Goal: Transaction & Acquisition: Purchase product/service

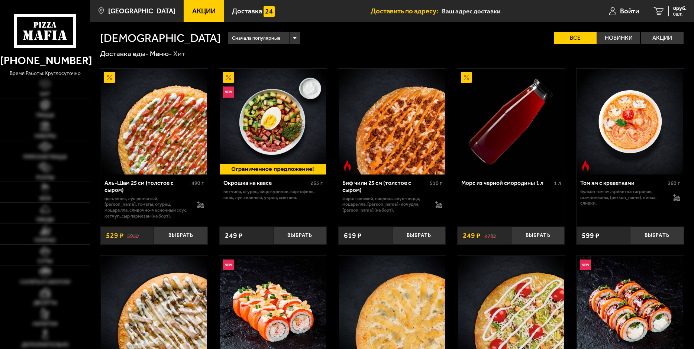
type input "[STREET_ADDRESS]"
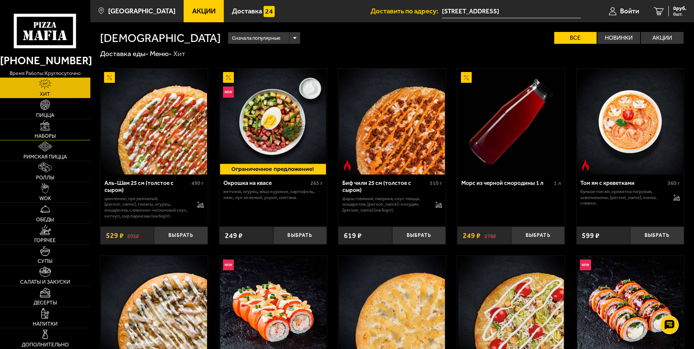
click at [43, 136] on span "Наборы" at bounding box center [45, 136] width 21 height 5
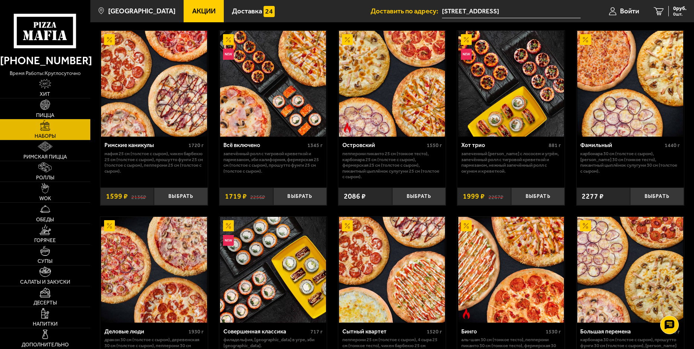
scroll to position [558, 0]
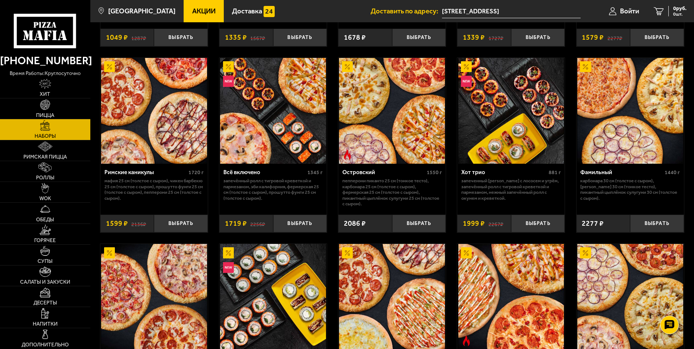
click at [162, 143] on img at bounding box center [154, 111] width 106 height 106
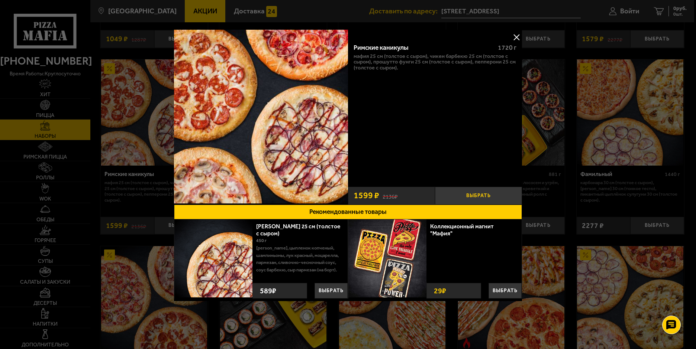
click at [472, 194] on button "Выбрать" at bounding box center [478, 196] width 87 height 18
click at [386, 106] on div "Римские каникулы 1720 г Мафия 25 см (толстое с сыром), Чикен Барбекю 25 см (тол…" at bounding box center [435, 110] width 174 height 146
click at [363, 194] on span "1599 ₽" at bounding box center [366, 195] width 26 height 9
click at [478, 196] on span "1" at bounding box center [478, 196] width 29 height 18
click at [256, 116] on img at bounding box center [261, 117] width 174 height 174
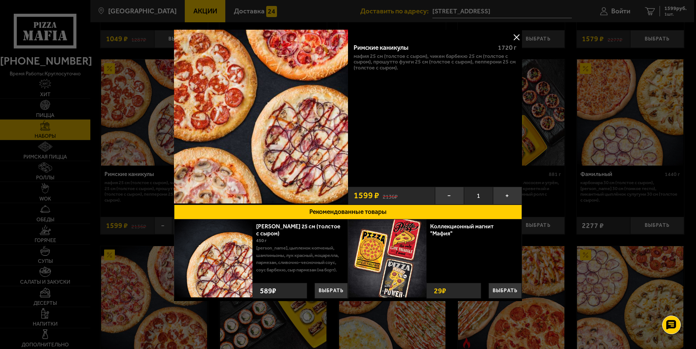
click at [517, 36] on button at bounding box center [516, 37] width 11 height 11
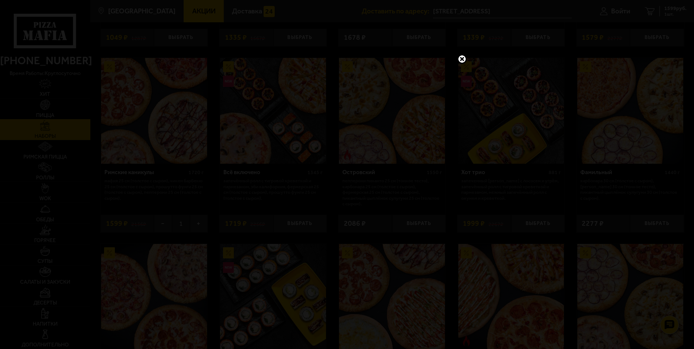
click at [461, 58] on link at bounding box center [462, 59] width 10 height 10
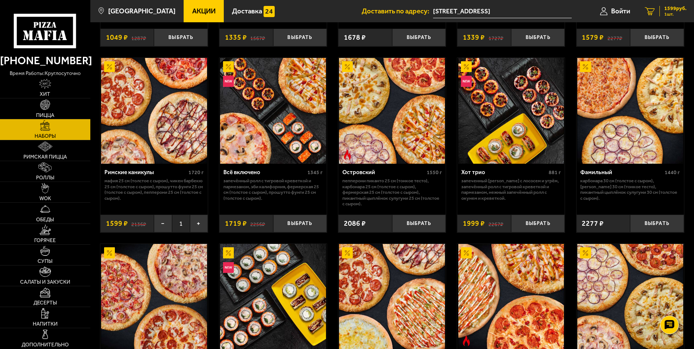
click at [652, 11] on icon "1" at bounding box center [650, 11] width 10 height 8
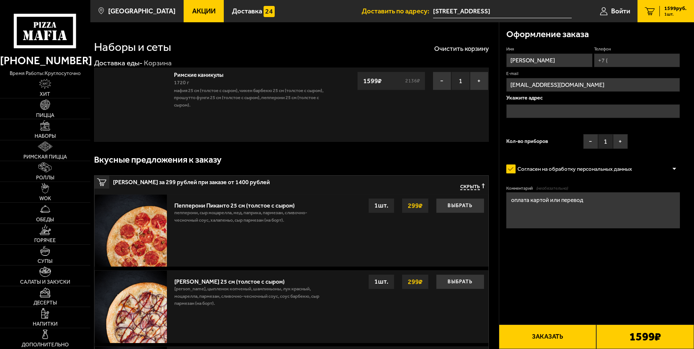
type input "[STREET_ADDRESS]"
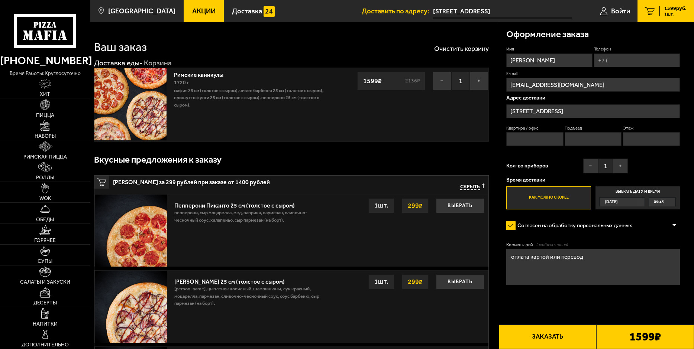
click at [614, 60] on input "Телефон" at bounding box center [637, 61] width 86 height 14
type input "[PHONE_NUMBER]"
click at [663, 202] on span "09:45" at bounding box center [659, 202] width 10 height 8
click at [0, 0] on input "Выбрать дату и время [DATE] 09:45" at bounding box center [0, 0] width 0 height 0
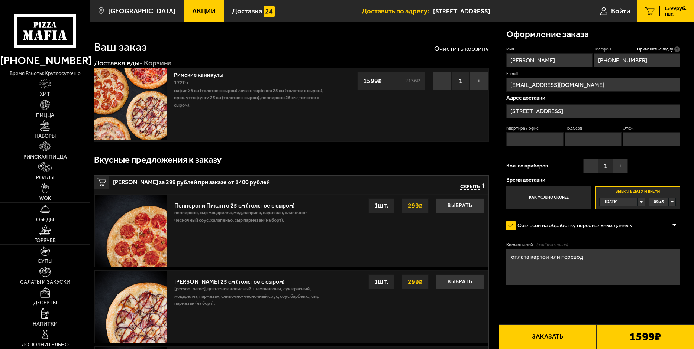
click at [671, 202] on div "09:45" at bounding box center [662, 202] width 26 height 8
click at [659, 229] on span "10:15" at bounding box center [659, 229] width 10 height 8
click at [575, 139] on input "Подъезд" at bounding box center [593, 139] width 57 height 14
type input "магазин "Инструменты""
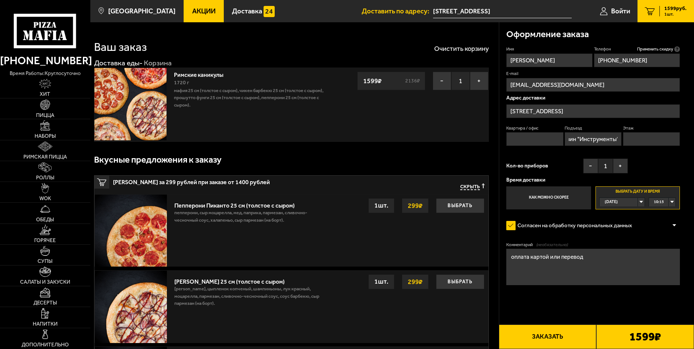
click at [544, 336] on button "Заказать" at bounding box center [548, 337] width 98 height 25
click at [530, 138] on input "Квартира / офис" at bounding box center [534, 139] width 57 height 14
type input "магазин"
type input "1"
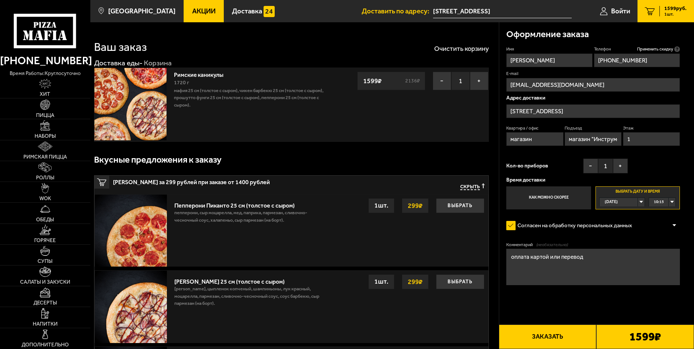
click at [545, 336] on button "Заказать" at bounding box center [548, 337] width 98 height 25
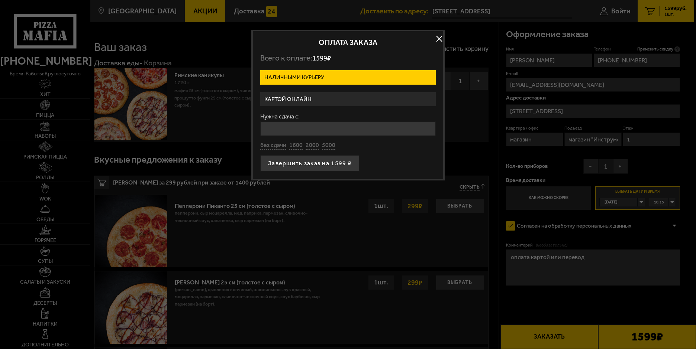
click at [321, 99] on label "Картой онлайн" at bounding box center [347, 99] width 175 height 14
click at [0, 0] on input "Картой онлайн" at bounding box center [0, 0] width 0 height 0
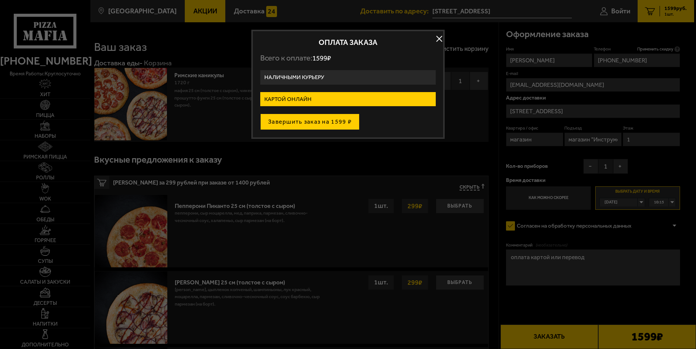
click at [290, 119] on button "Завершить заказ на 1599 ₽" at bounding box center [309, 122] width 99 height 16
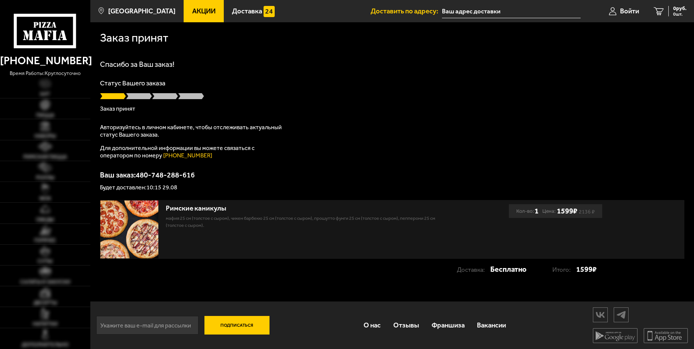
type input "[STREET_ADDRESS]"
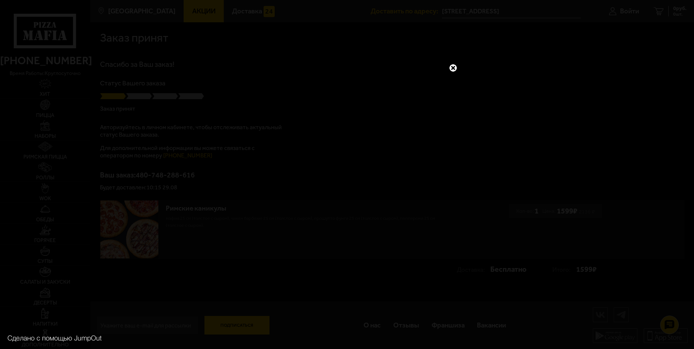
click at [453, 67] on link at bounding box center [453, 68] width 10 height 10
